Goal: Navigation & Orientation: Understand site structure

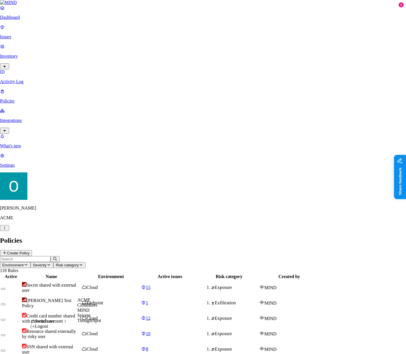
click at [91, 318] on span "Spirent" at bounding box center [83, 315] width 13 height 5
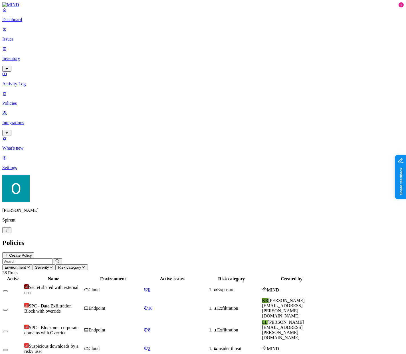
click at [19, 120] on p "Integrations" at bounding box center [203, 122] width 402 height 5
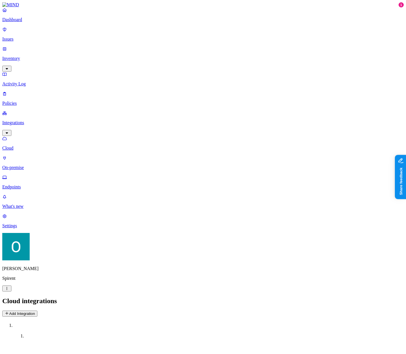
click at [36, 184] on p "Endpoints" at bounding box center [203, 186] width 402 height 5
